Goal: Task Accomplishment & Management: Manage account settings

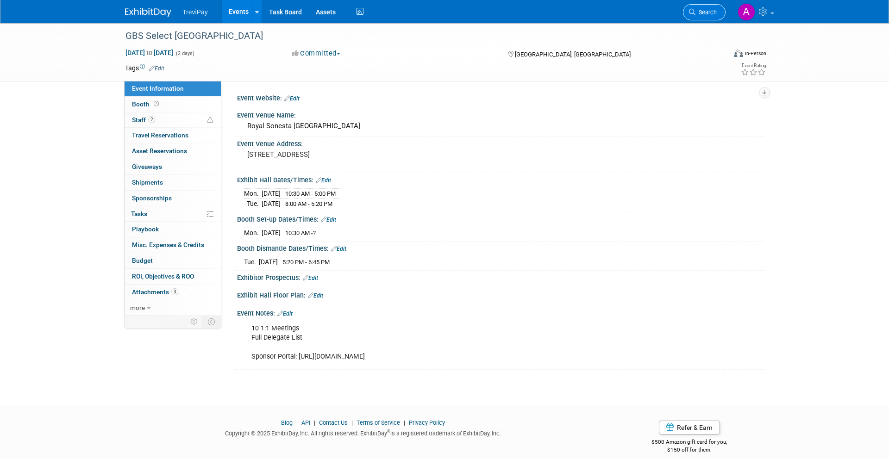
click at [706, 12] on span "Search" at bounding box center [705, 12] width 21 height 7
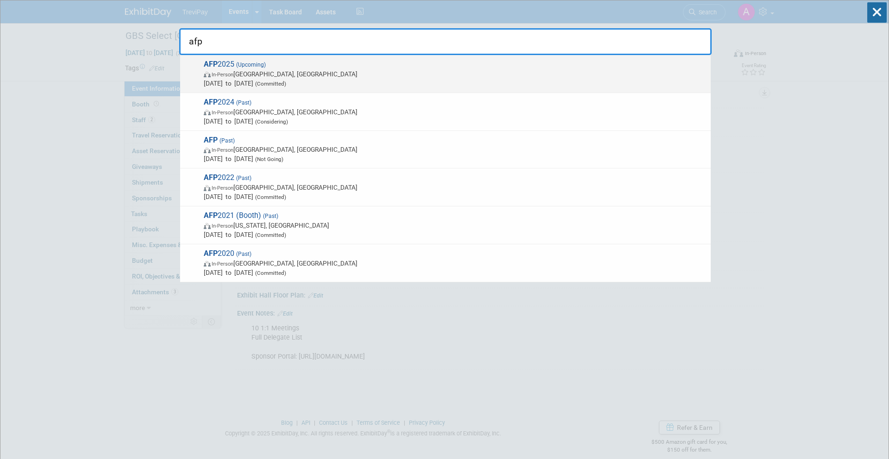
type input "afp"
click at [415, 83] on span "Oct 26, 2025 to Oct 29, 2025 (Committed)" at bounding box center [455, 83] width 502 height 9
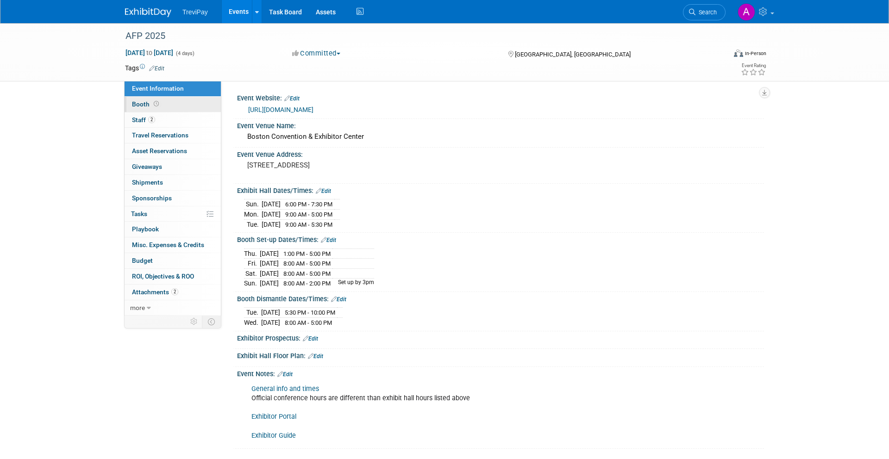
click at [171, 106] on link "Booth" at bounding box center [173, 104] width 96 height 15
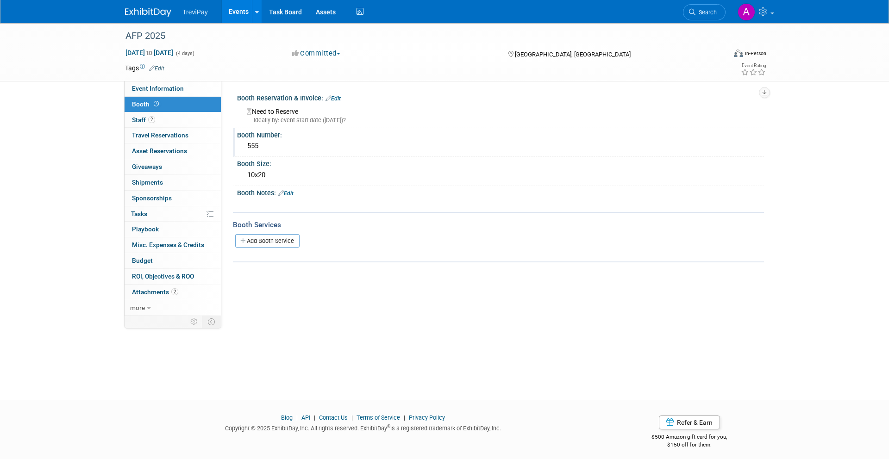
click at [258, 143] on div "555" at bounding box center [500, 146] width 513 height 14
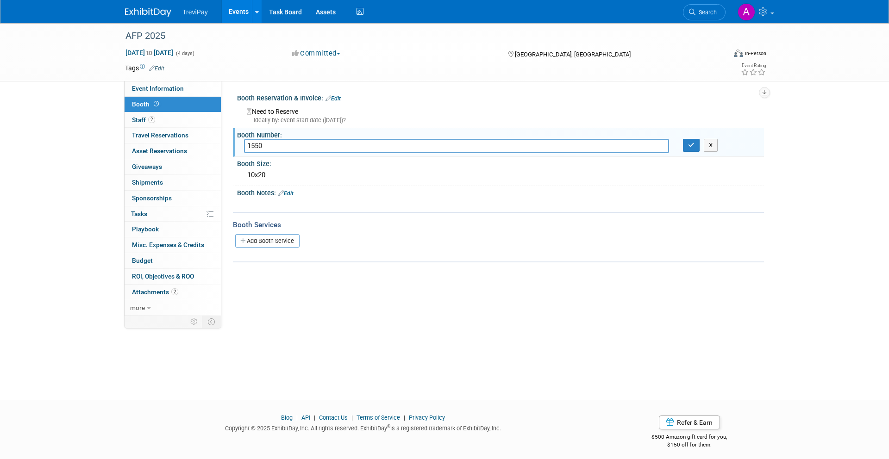
type input "1550"
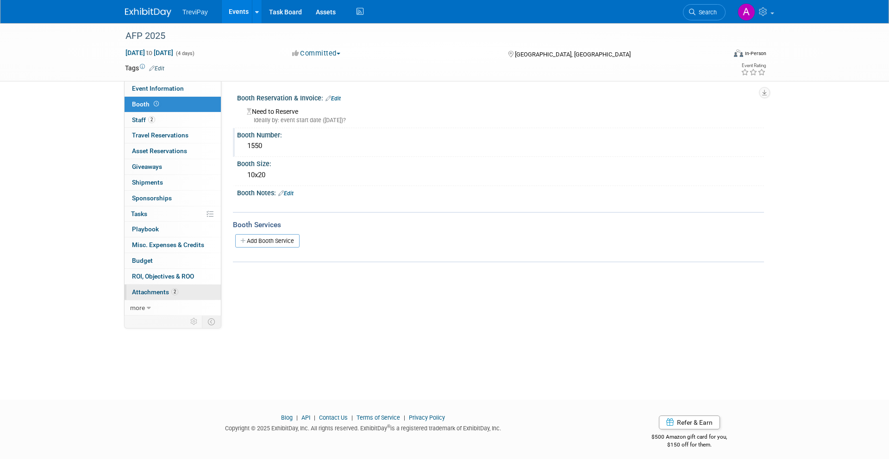
click at [159, 290] on span "Attachments 2" at bounding box center [155, 291] width 46 height 7
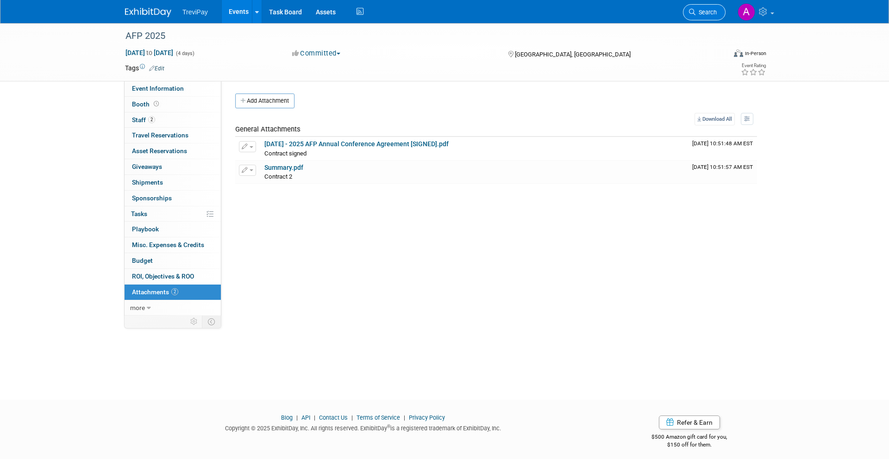
click at [695, 10] on span "Search" at bounding box center [705, 12] width 21 height 7
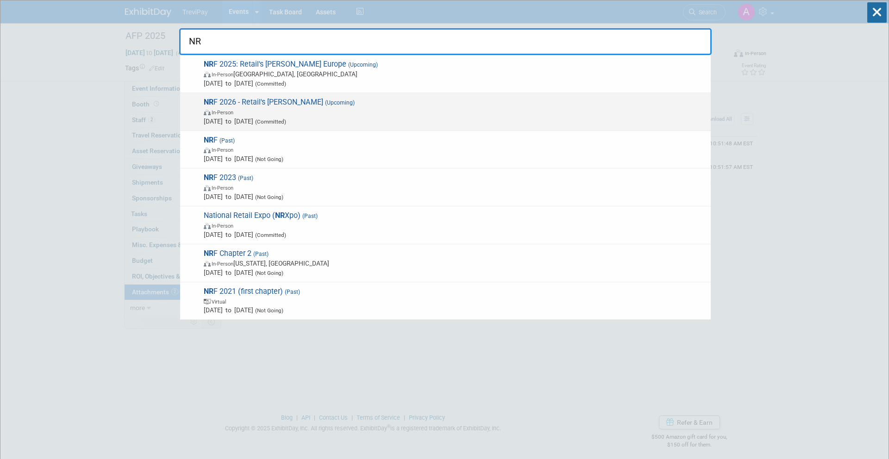
type input "NR"
click at [484, 100] on span "NR F 2026 - Retail's [PERSON_NAME] (Upcoming) In-Person [DATE] to [DATE] (Commi…" at bounding box center [453, 112] width 505 height 28
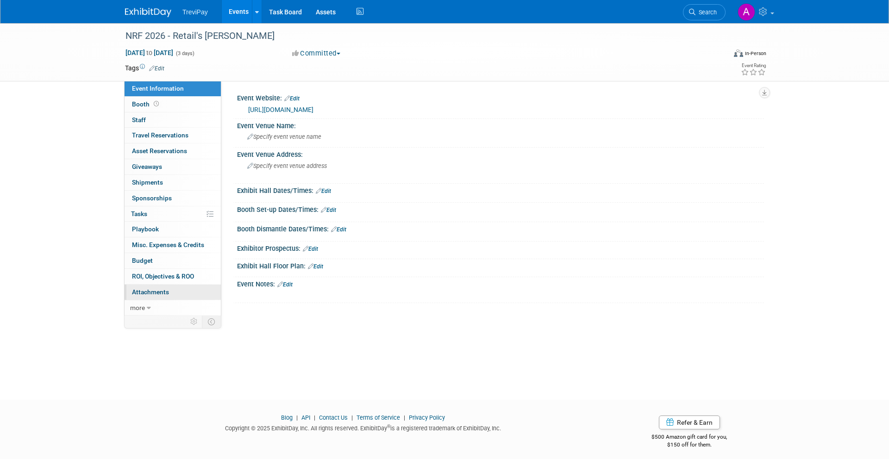
click at [155, 296] on link "0 Attachments 0" at bounding box center [173, 292] width 96 height 15
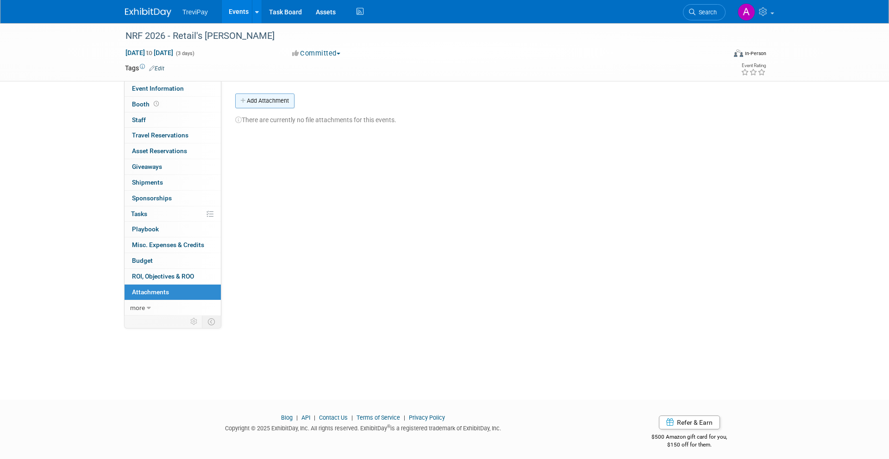
click at [263, 104] on button "Add Attachment" at bounding box center [264, 101] width 59 height 15
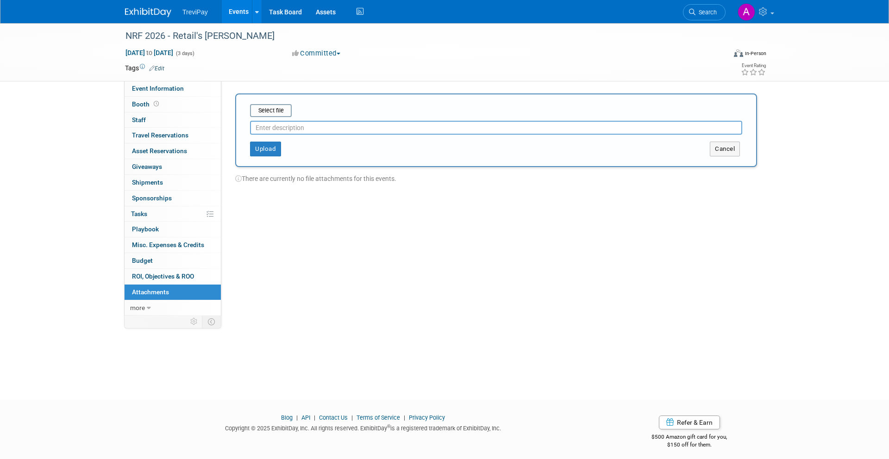
click at [274, 125] on input "text" at bounding box center [496, 128] width 492 height 14
type input "Invoice"
click at [286, 108] on input "file" at bounding box center [236, 110] width 110 height 11
click at [276, 142] on button "Upload" at bounding box center [265, 145] width 31 height 15
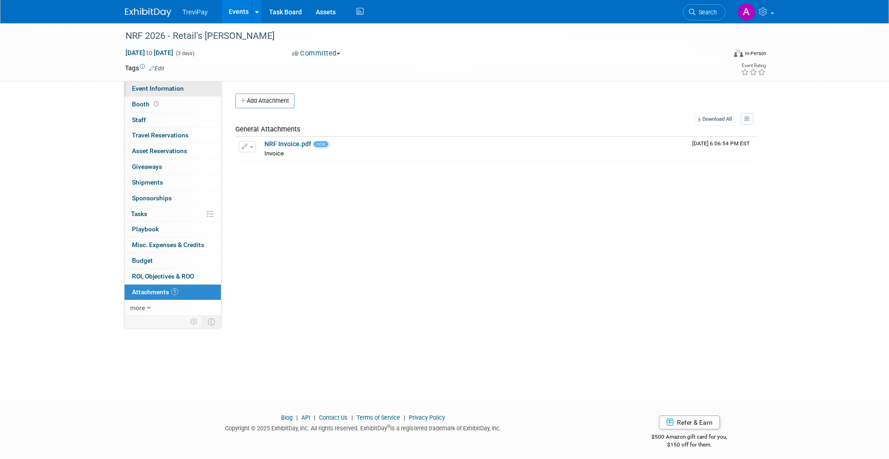
click at [181, 89] on span "Event Information" at bounding box center [158, 88] width 52 height 7
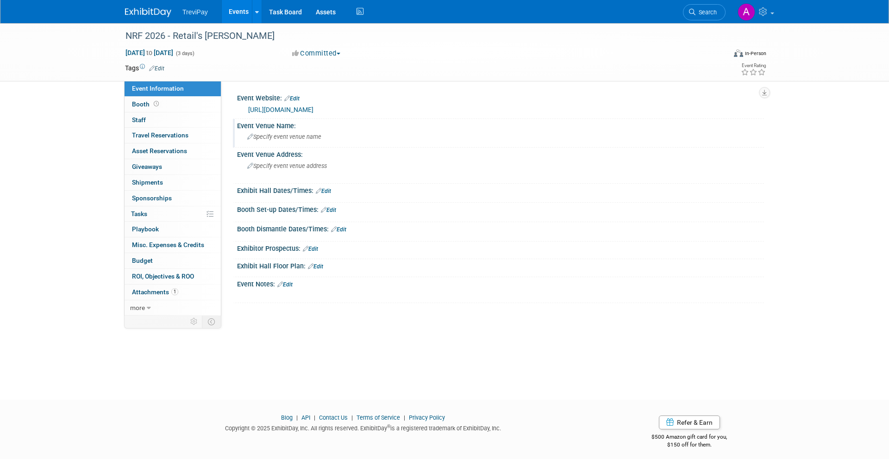
click at [294, 137] on span "Specify event venue name" at bounding box center [284, 136] width 74 height 7
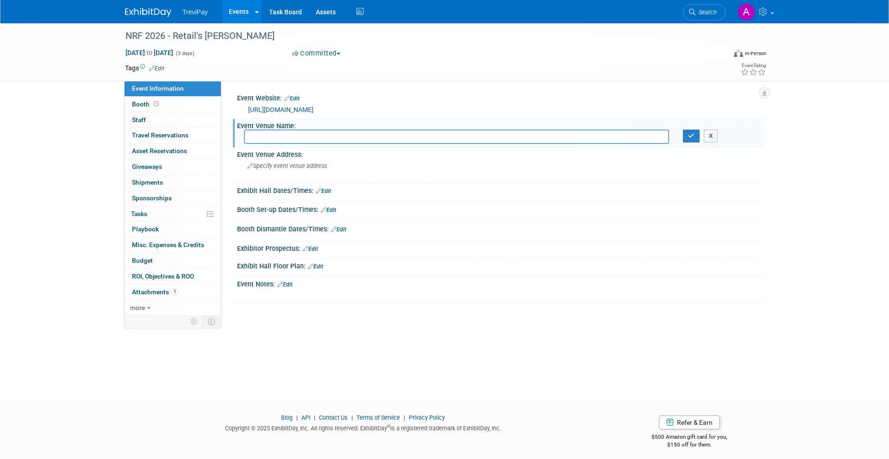
paste input "Jacob K. Javits Convention Center"
type input "Jacob K. Javits Convention Center"
click at [327, 167] on span "Specify event venue address" at bounding box center [287, 166] width 80 height 7
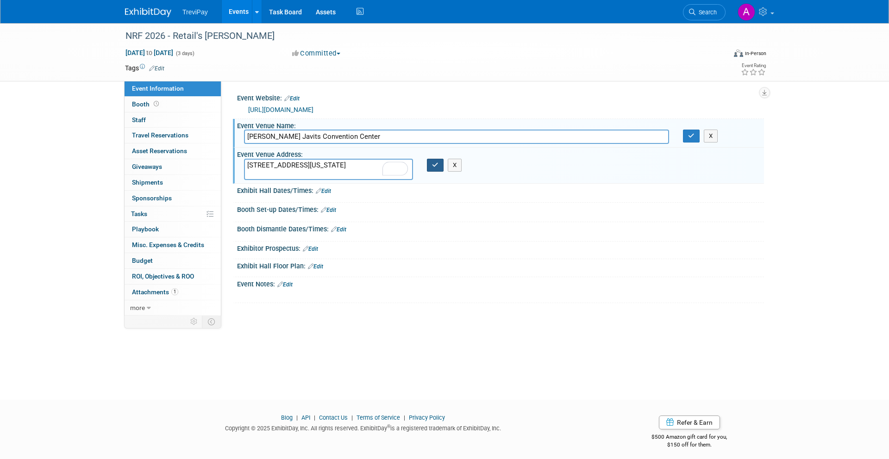
type textarea "429 11th Ave, New York, NY 10001"
click at [432, 166] on icon "button" at bounding box center [435, 165] width 6 height 6
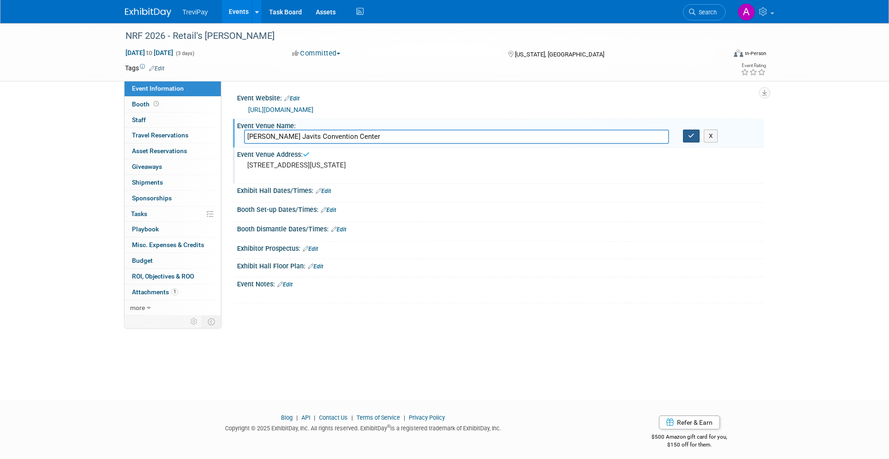
click at [684, 138] on button "button" at bounding box center [691, 136] width 17 height 13
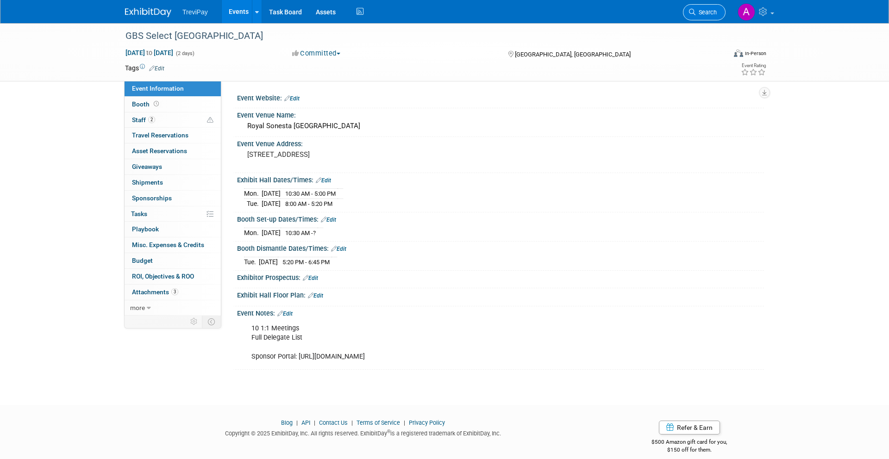
click at [691, 14] on icon at bounding box center [692, 12] width 6 height 6
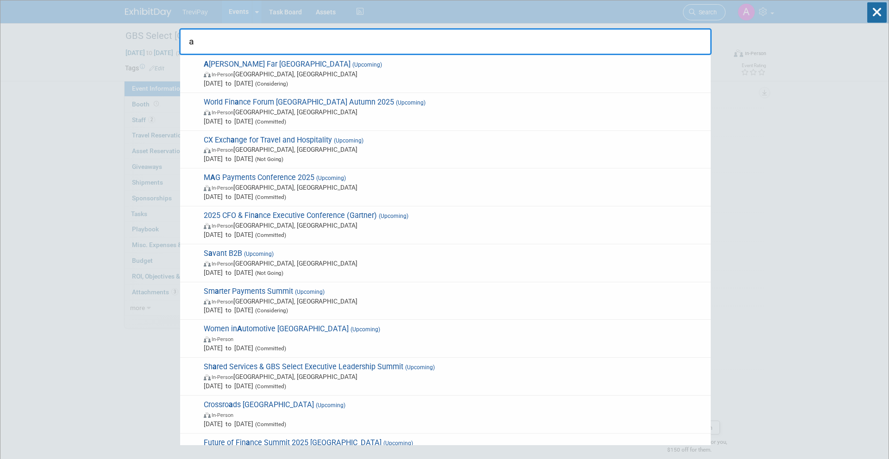
type input "af"
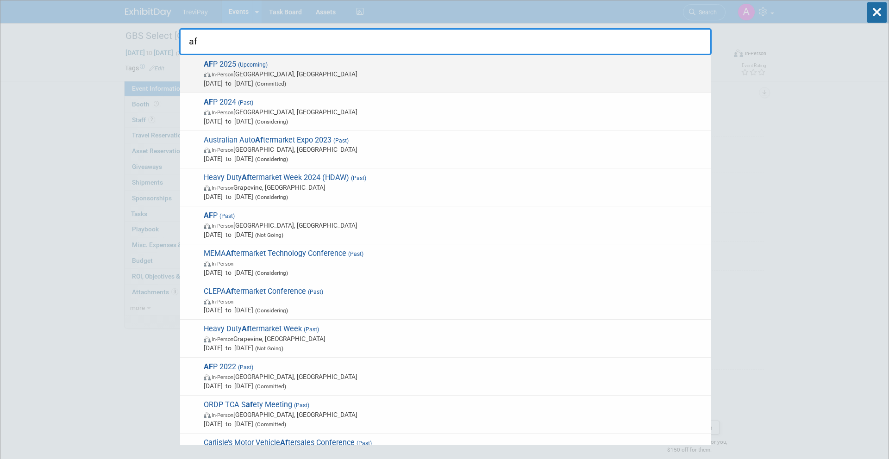
click at [505, 84] on span "Oct 26, 2025 to Oct 29, 2025 (Committed)" at bounding box center [455, 83] width 502 height 9
